Goal: Task Accomplishment & Management: Manage account settings

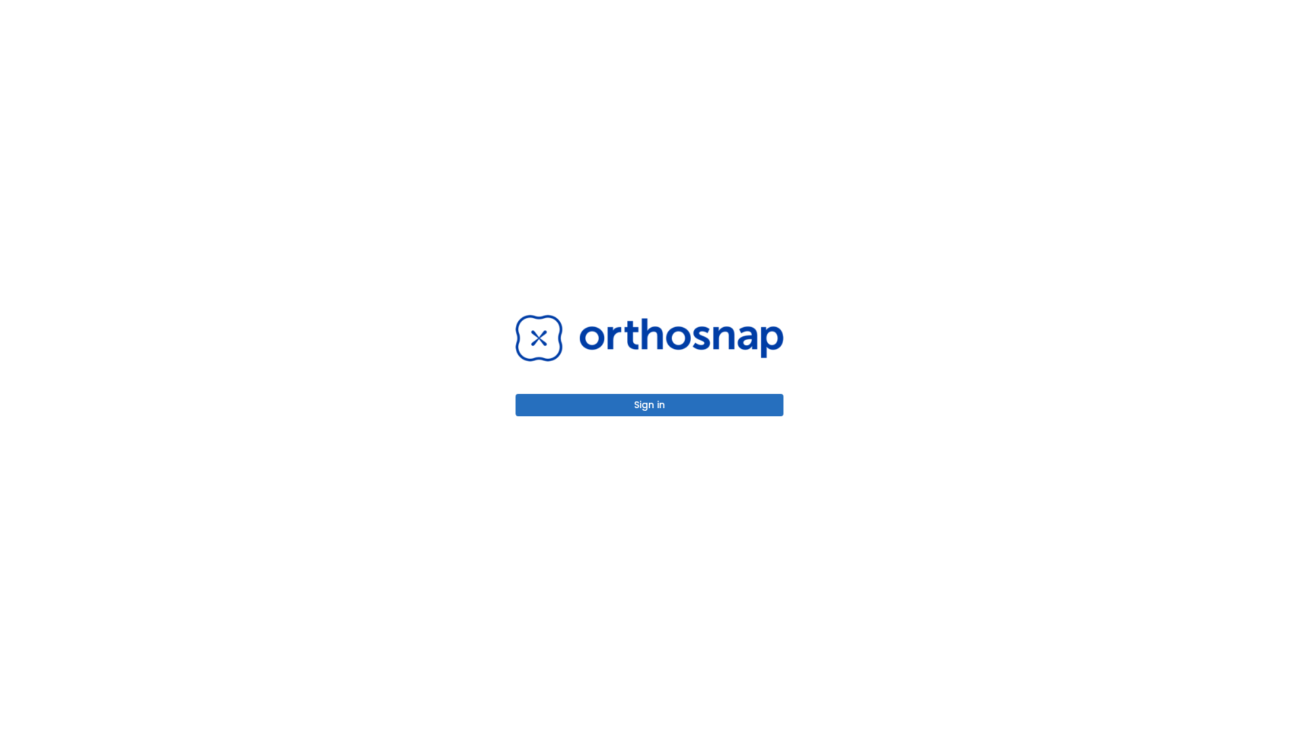
click at [649, 405] on button "Sign in" at bounding box center [649, 405] width 268 height 22
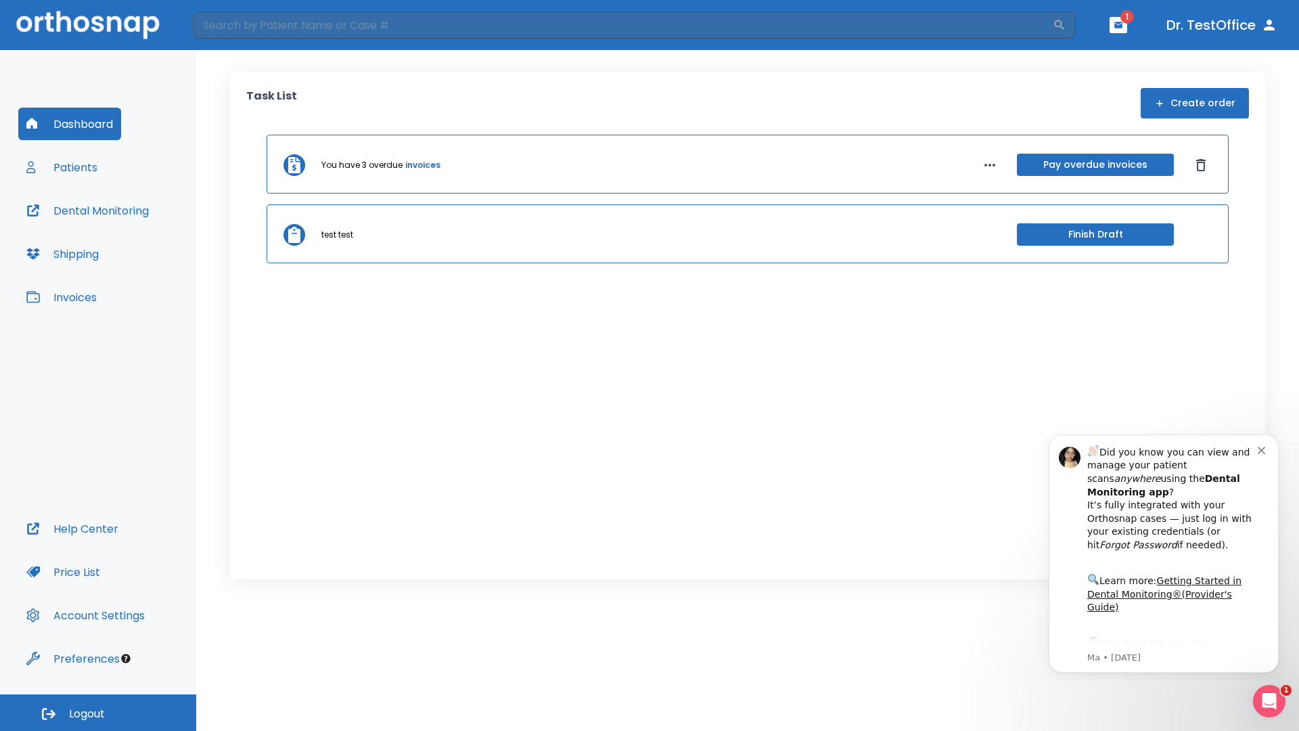
click at [98, 712] on span "Logout" at bounding box center [87, 713] width 36 height 15
